Goal: Task Accomplishment & Management: Use online tool/utility

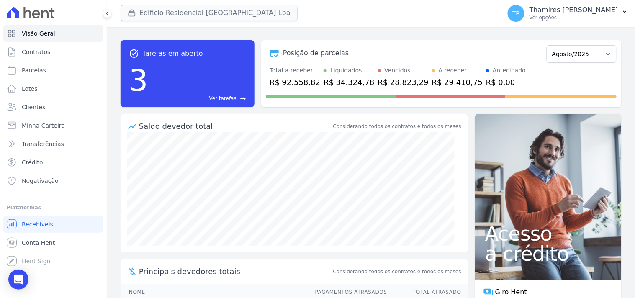
click at [177, 10] on button "Edíficio Residencial [GEOGRAPHIC_DATA] Lba" at bounding box center [209, 13] width 177 height 16
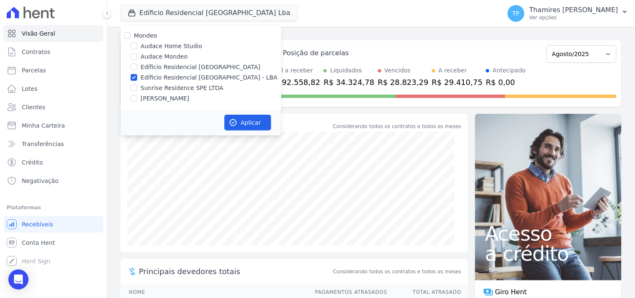
click at [175, 87] on label "Sunrise Residence SPE LTDA" at bounding box center [182, 88] width 83 height 9
click at [137, 87] on input "Sunrise Residence SPE LTDA" at bounding box center [134, 88] width 7 height 7
checkbox input "true"
click at [187, 74] on label "Edíficio Residencial [GEOGRAPHIC_DATA] - LBA" at bounding box center [209, 77] width 137 height 9
click at [137, 74] on input "Edíficio Residencial [GEOGRAPHIC_DATA] - LBA" at bounding box center [134, 77] width 7 height 7
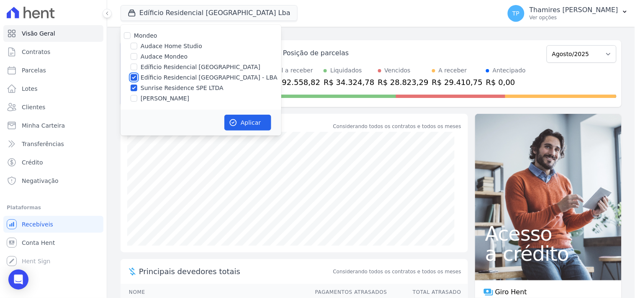
checkbox input "false"
click at [232, 116] on button "Aplicar" at bounding box center [247, 123] width 47 height 16
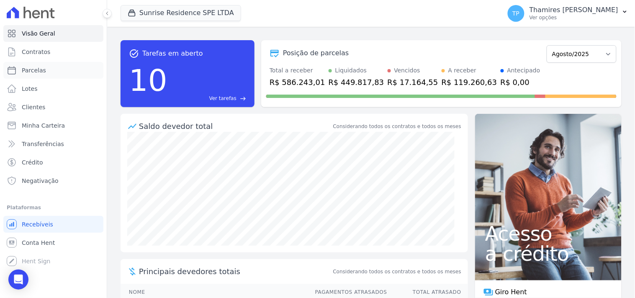
click at [89, 69] on link "Parcelas" at bounding box center [53, 70] width 100 height 17
select select
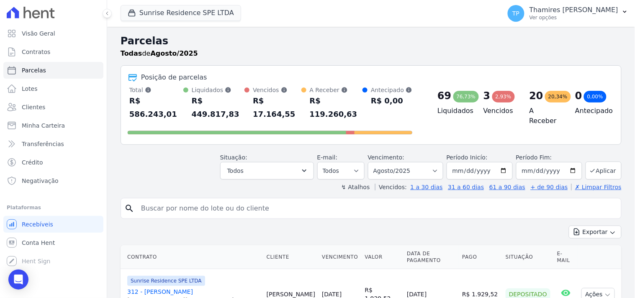
click at [258, 200] on input "search" at bounding box center [377, 208] width 482 height 17
type input "vania"
select select
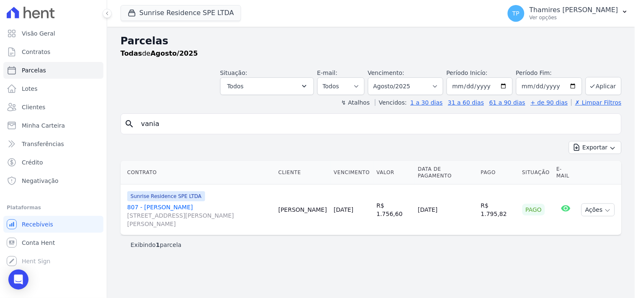
click at [173, 203] on link "807 - Vania da Silva Alves Rua Anacleto Luiz de Oliveira, 146, Apto 807, Gleba …" at bounding box center [199, 215] width 144 height 25
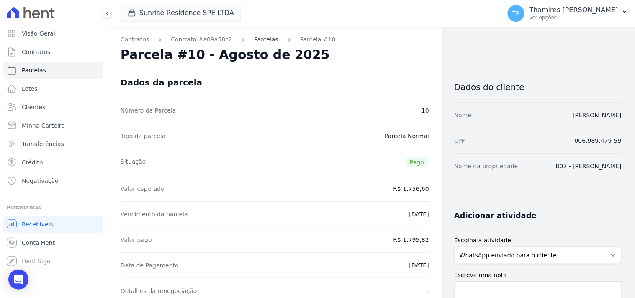
click at [262, 38] on link "Parcelas" at bounding box center [266, 39] width 24 height 9
select select
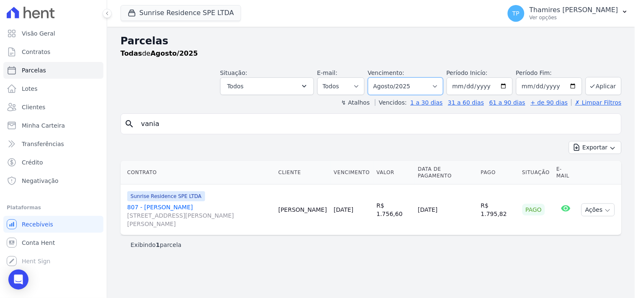
click at [407, 80] on select "Filtrar por período ──────── Todos os meses Fevereiro/2024 Março/2024 Abril/202…" at bounding box center [405, 86] width 75 height 18
select select "02/2024"
click at [380, 77] on select "Filtrar por período ──────── Todos os meses Fevereiro/2024 Março/2024 Abril/202…" at bounding box center [405, 86] width 75 height 18
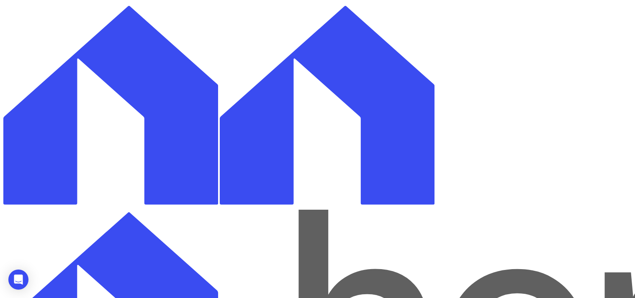
select select
drag, startPoint x: 0, startPoint y: 0, endPoint x: 417, endPoint y: 88, distance: 426.1
select select "all"
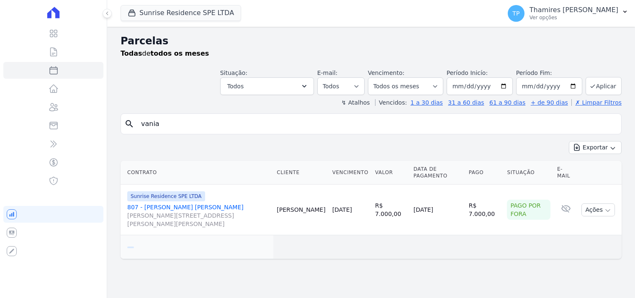
select select
click at [284, 86] on button "Todos" at bounding box center [267, 86] width 94 height 18
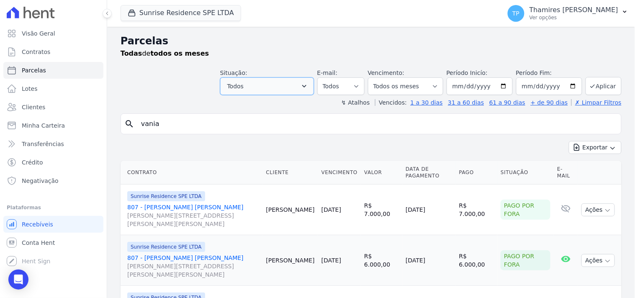
click at [278, 86] on button "Todos" at bounding box center [267, 86] width 94 height 18
click at [275, 85] on button "Todos" at bounding box center [267, 86] width 94 height 18
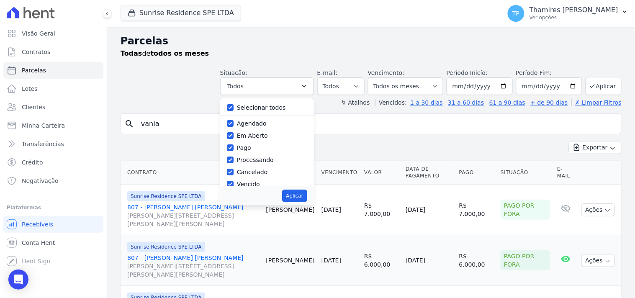
click at [266, 105] on label "Selecionar todos" at bounding box center [261, 107] width 49 height 7
click at [234, 105] on input "Selecionar todos" at bounding box center [230, 107] width 7 height 7
checkbox input "false"
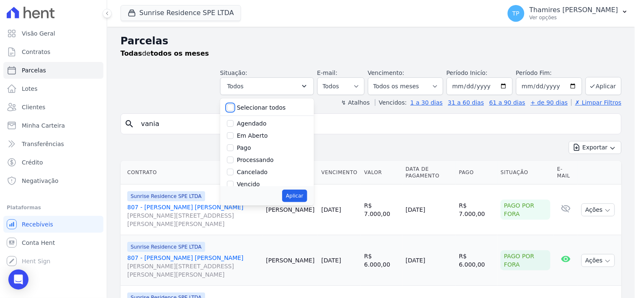
checkbox input "false"
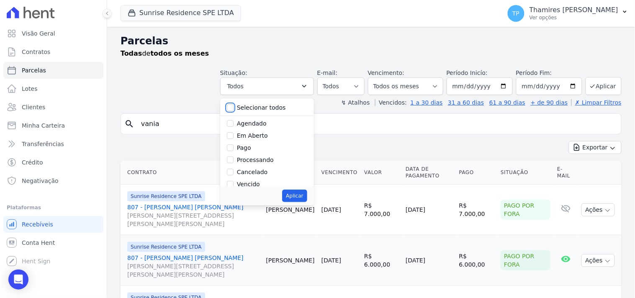
checkbox input "false"
drag, startPoint x: 260, startPoint y: 135, endPoint x: 303, endPoint y: 169, distance: 54.3
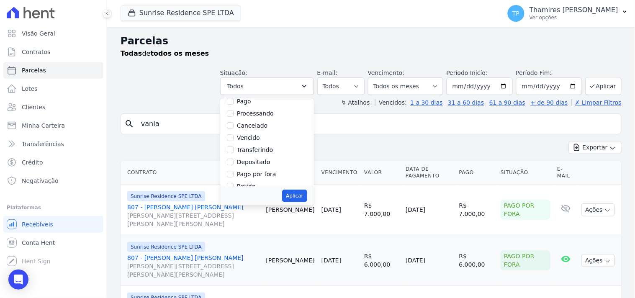
click at [260, 136] on label "Vencido" at bounding box center [248, 137] width 23 height 7
click at [234, 136] on input "Vencido" at bounding box center [230, 137] width 7 height 7
checkbox input "true"
click at [314, 194] on div "Aplicar" at bounding box center [267, 195] width 94 height 19
click at [307, 197] on button "Aplicar" at bounding box center [294, 196] width 25 height 13
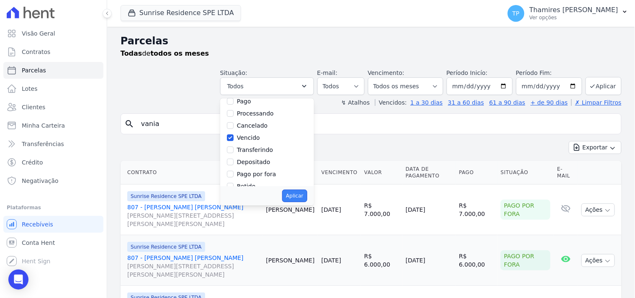
select select "overdue"
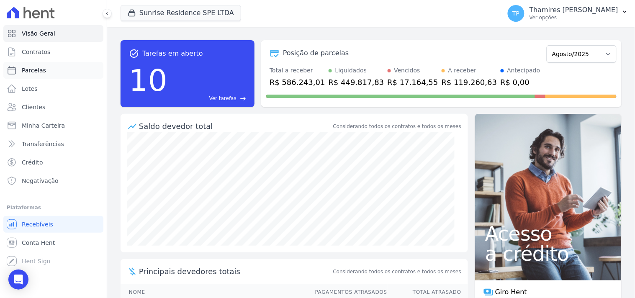
click at [37, 78] on link "Parcelas" at bounding box center [53, 70] width 100 height 17
select select
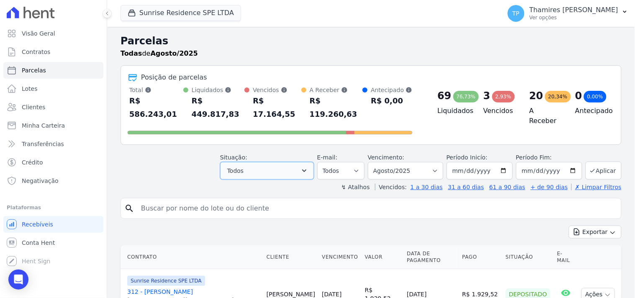
click at [252, 162] on button "Todos" at bounding box center [267, 171] width 94 height 18
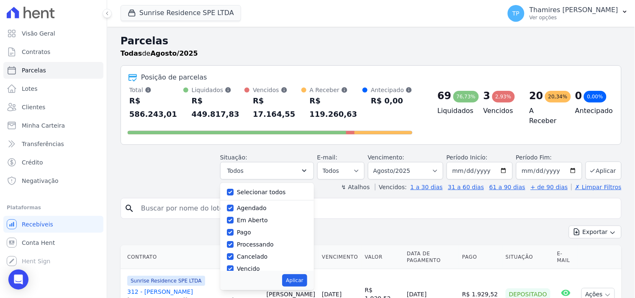
drag, startPoint x: 262, startPoint y: 177, endPoint x: 264, endPoint y: 193, distance: 16.0
click at [263, 189] on label "Selecionar todos" at bounding box center [261, 192] width 49 height 7
click at [234, 189] on input "Selecionar todos" at bounding box center [230, 192] width 7 height 7
checkbox input "false"
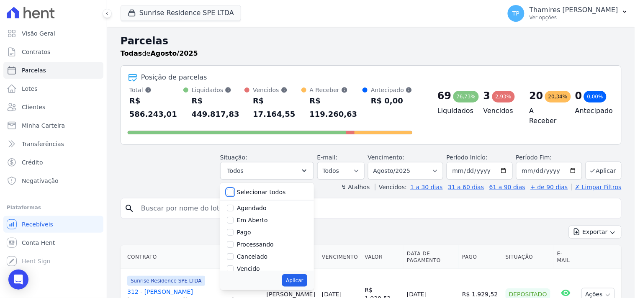
checkbox input "false"
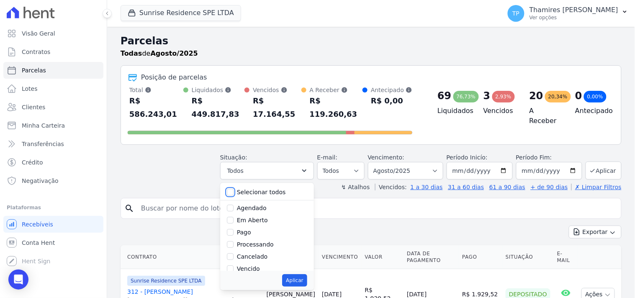
checkbox input "false"
click at [252, 265] on label "Vencido" at bounding box center [248, 268] width 23 height 7
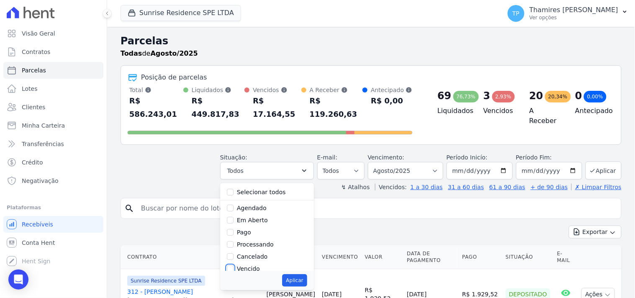
click at [234, 265] on input "Vencido" at bounding box center [230, 268] width 7 height 7
checkbox input "true"
drag, startPoint x: 296, startPoint y: 268, endPoint x: 301, endPoint y: 264, distance: 6.9
click at [297, 274] on button "Aplicar" at bounding box center [294, 280] width 25 height 13
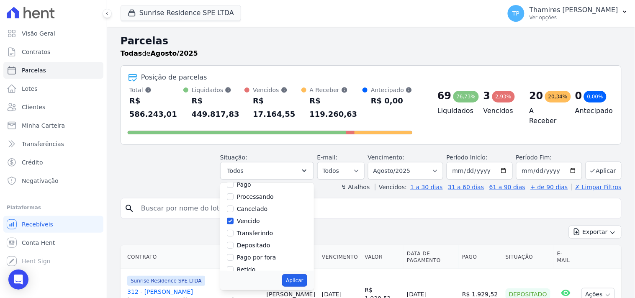
select select "overdue"
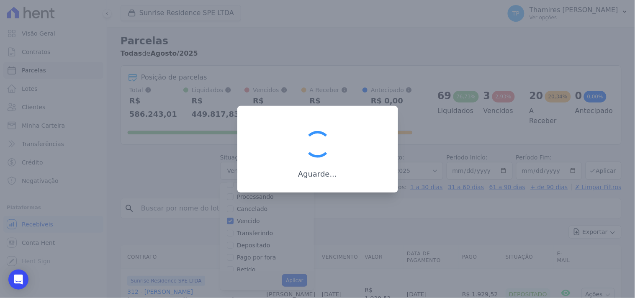
scroll to position [16, 0]
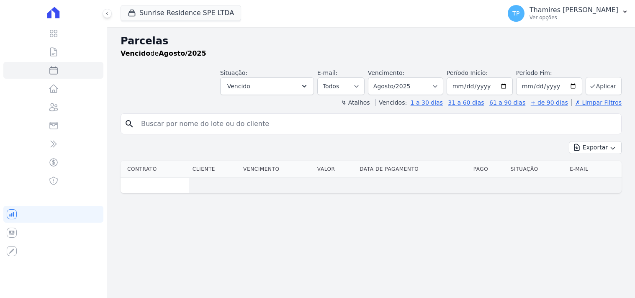
select select
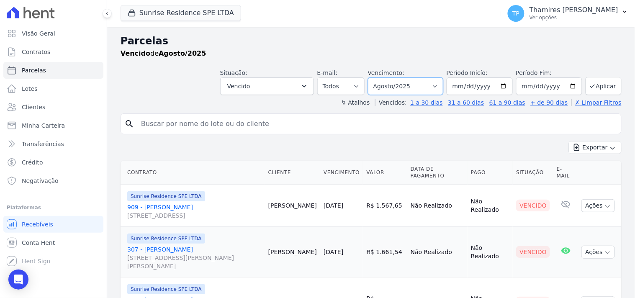
drag, startPoint x: 413, startPoint y: 81, endPoint x: 413, endPoint y: 92, distance: 10.9
click at [413, 81] on select "Filtrar por período ──────── Todos os meses Fevereiro/2024 Março/2024 Abril/202…" at bounding box center [405, 86] width 75 height 18
select select "all"
click at [373, 77] on select "Filtrar por período ──────── Todos os meses Fevereiro/2024 Março/2024 Abril/202…" at bounding box center [405, 86] width 75 height 18
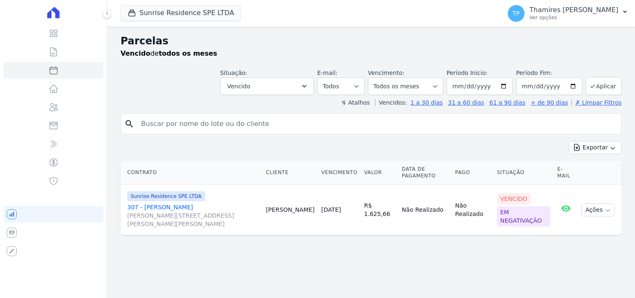
select select
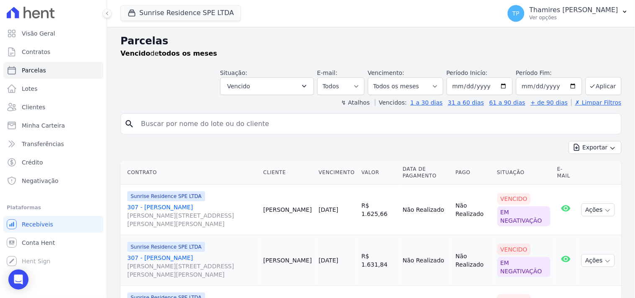
click at [199, 120] on input "search" at bounding box center [377, 124] width 482 height 17
type input "vania"
select select
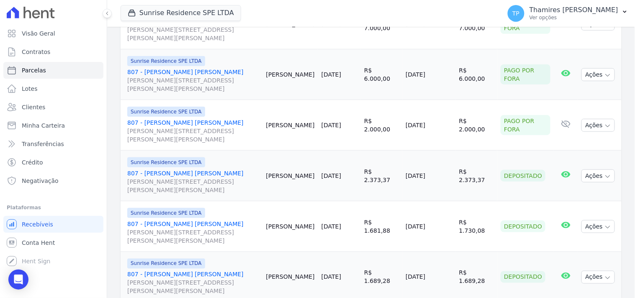
scroll to position [232, 0]
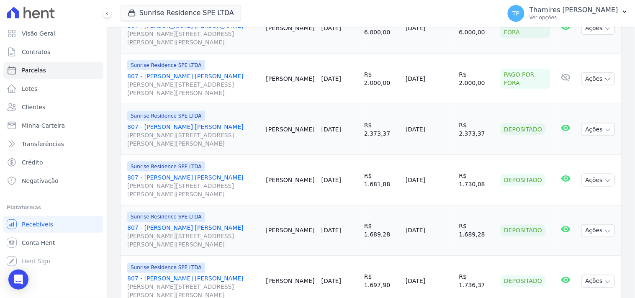
click at [157, 127] on link "807 - [PERSON_NAME] [PERSON_NAME] [PERSON_NAME][STREET_ADDRESS][PERSON_NAME] Ma…" at bounding box center [193, 135] width 132 height 25
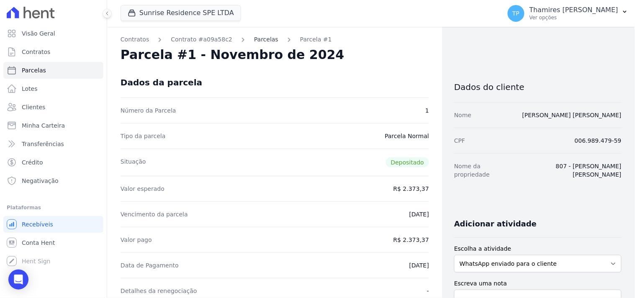
click at [260, 40] on link "Parcelas" at bounding box center [266, 39] width 24 height 9
select select
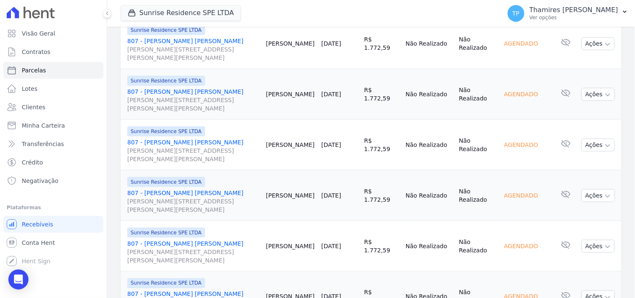
scroll to position [1190, 0]
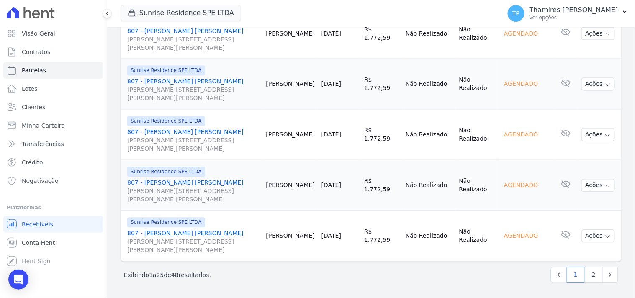
select select
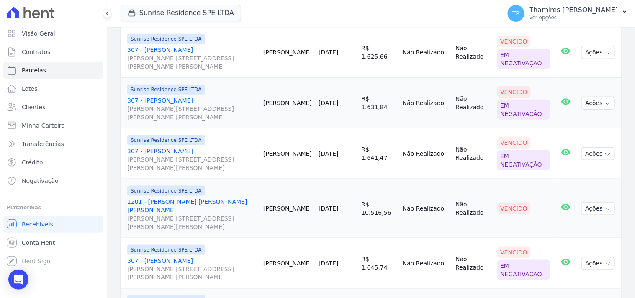
scroll to position [174, 0]
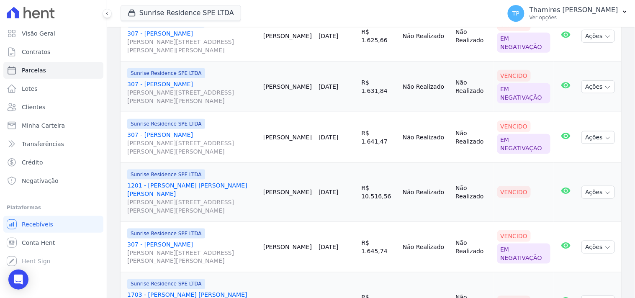
click at [190, 188] on link "1201 - [PERSON_NAME] [PERSON_NAME] [PERSON_NAME] [PERSON_NAME][STREET_ADDRESS][…" at bounding box center [191, 197] width 129 height 33
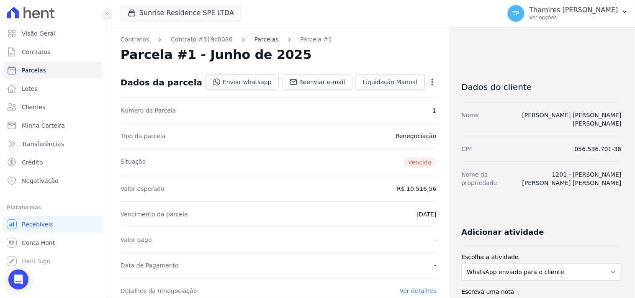
click at [261, 42] on link "Parcelas" at bounding box center [267, 39] width 24 height 9
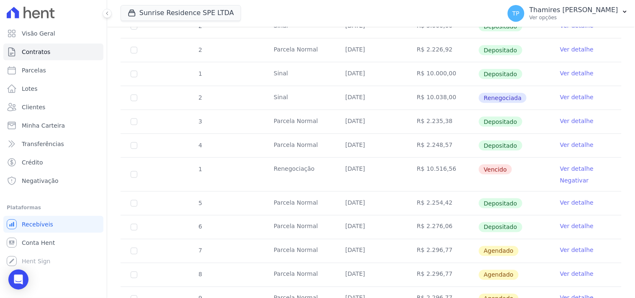
scroll to position [232, 0]
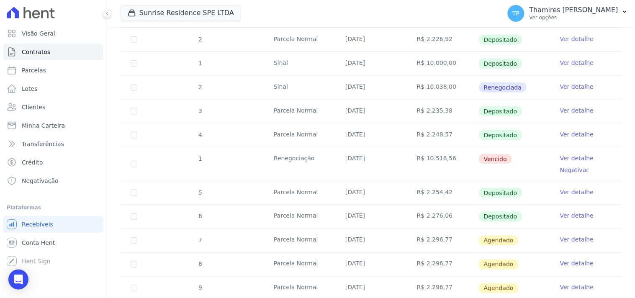
click at [572, 167] on link "Negativar" at bounding box center [574, 170] width 29 height 7
